Goal: Navigation & Orientation: Find specific page/section

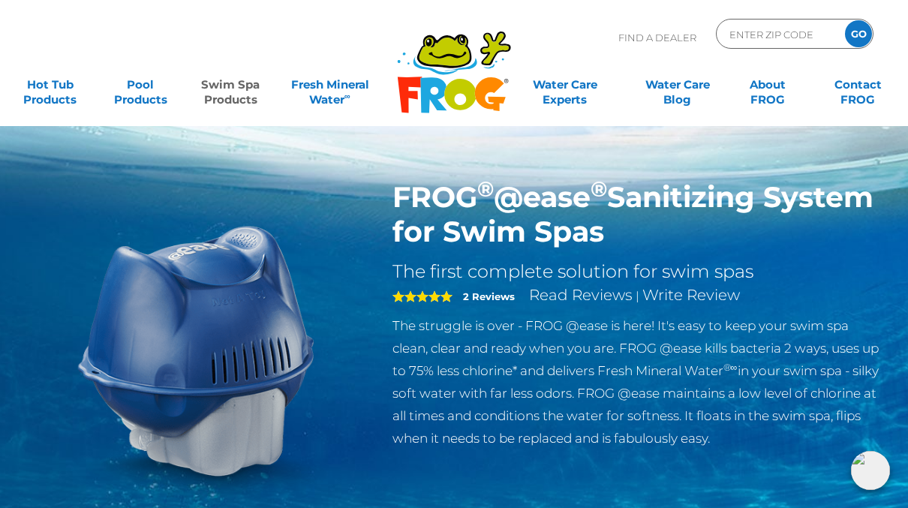
click at [782, 36] on input "ENTER ZIP CODE" at bounding box center [778, 34] width 101 height 22
type input "48324"
click at [856, 27] on input "GO" at bounding box center [858, 33] width 27 height 27
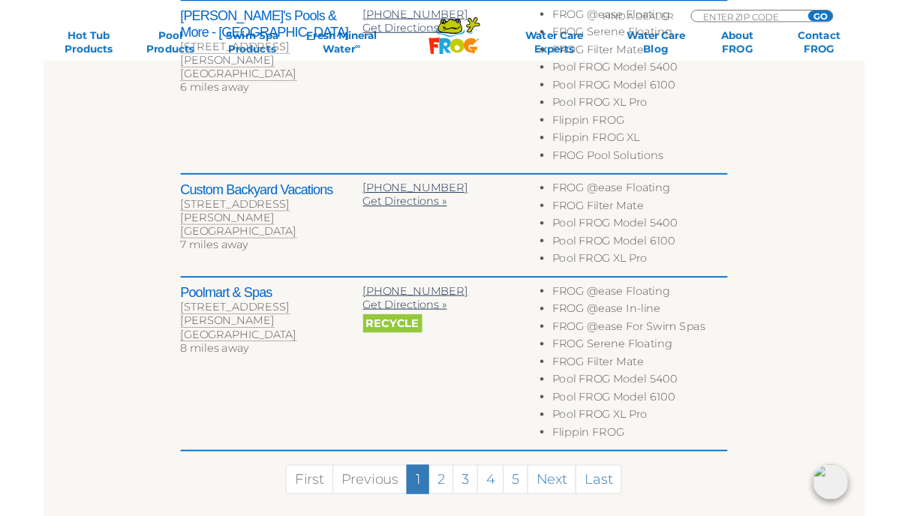
scroll to position [975, 0]
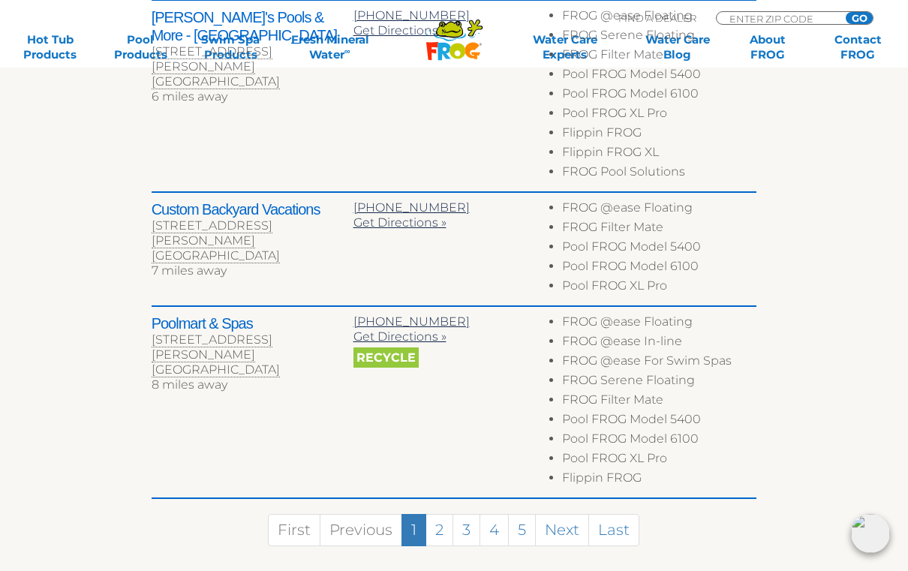
click at [443, 507] on link "2" at bounding box center [439, 530] width 28 height 32
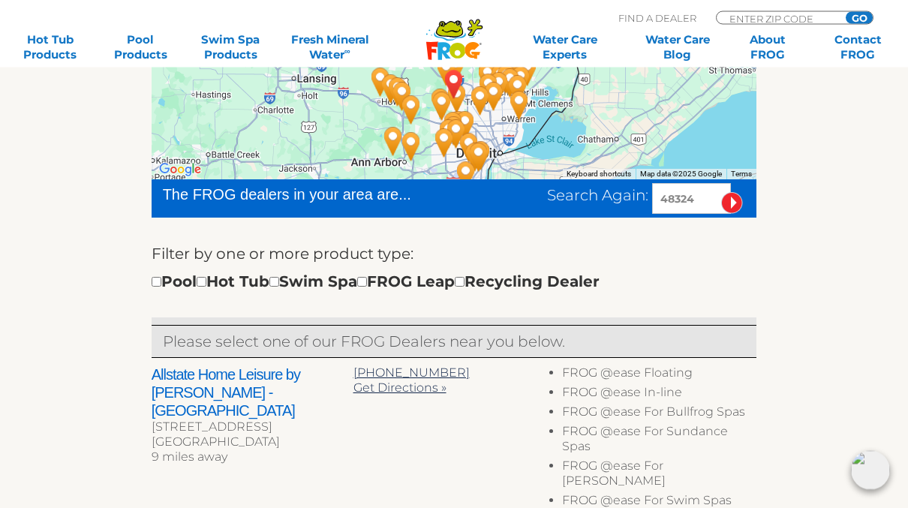
scroll to position [344, 0]
click at [237, 62] on link "Swim Spa Products" at bounding box center [231, 47] width 71 height 30
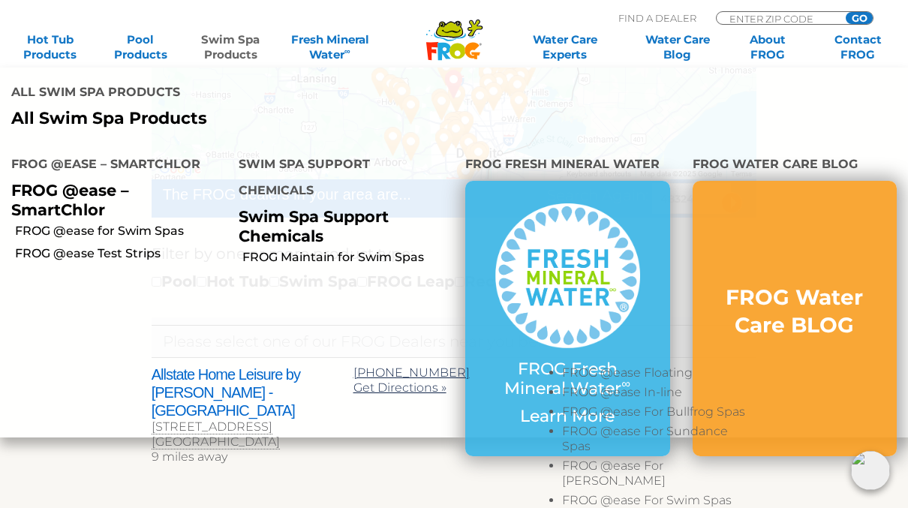
click at [233, 42] on link "Swim Spa Products" at bounding box center [231, 47] width 71 height 30
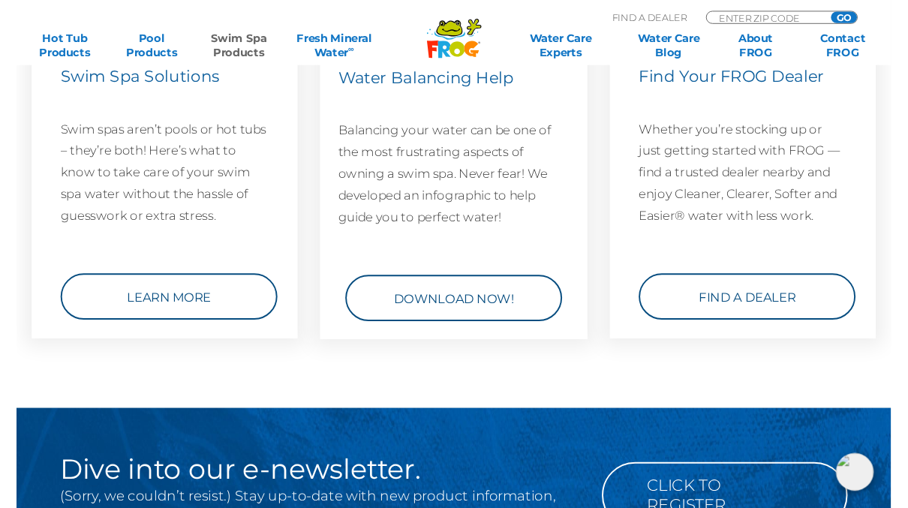
scroll to position [2285, 0]
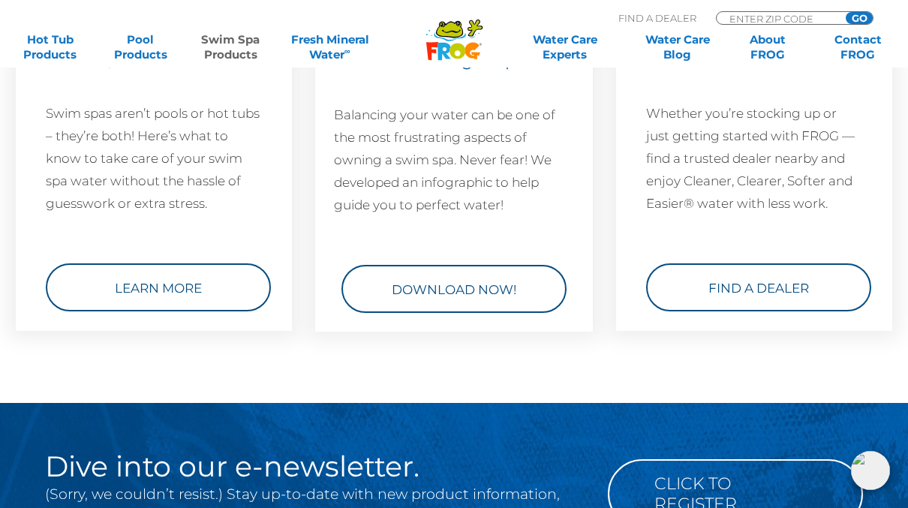
click at [795, 298] on link "Find a Dealer" at bounding box center [758, 287] width 225 height 48
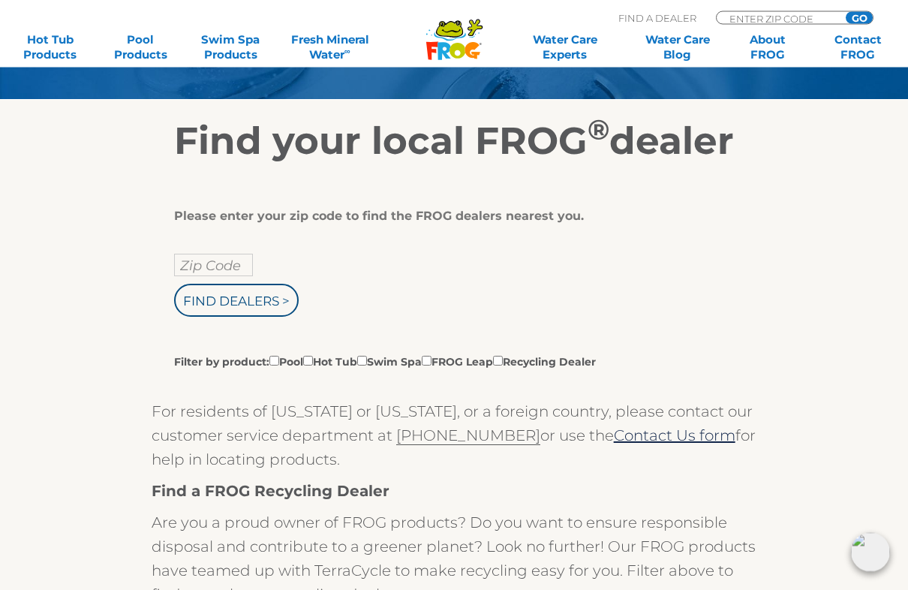
scroll to position [191, 0]
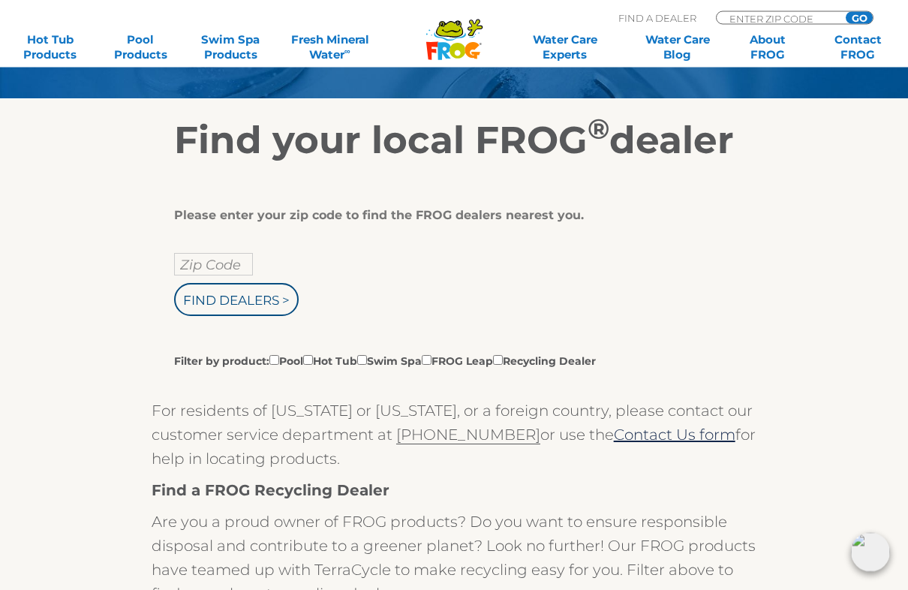
click at [367, 362] on input "Filter by product: Pool Hot Tub Swim Spa FROG Leap Recycling Dealer" at bounding box center [362, 361] width 10 height 10
checkbox input "true"
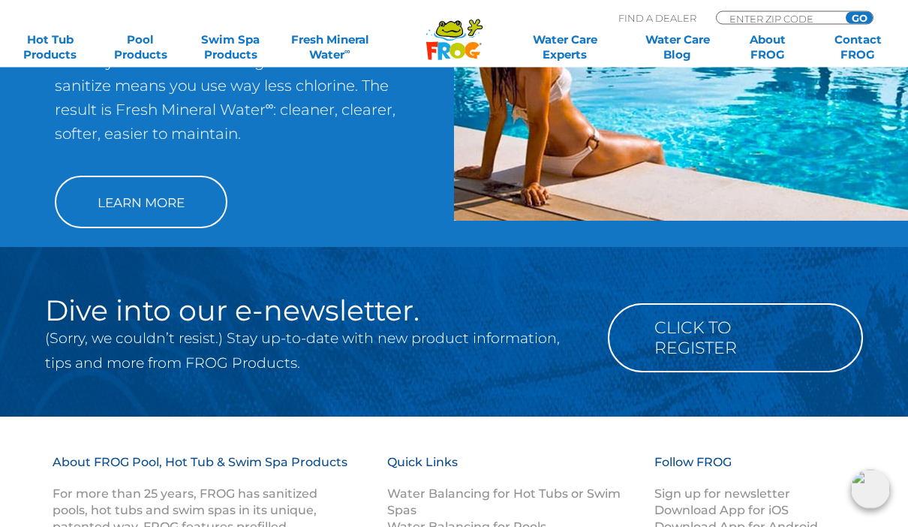
scroll to position [1169, 0]
